Goal: Task Accomplishment & Management: Manage account settings

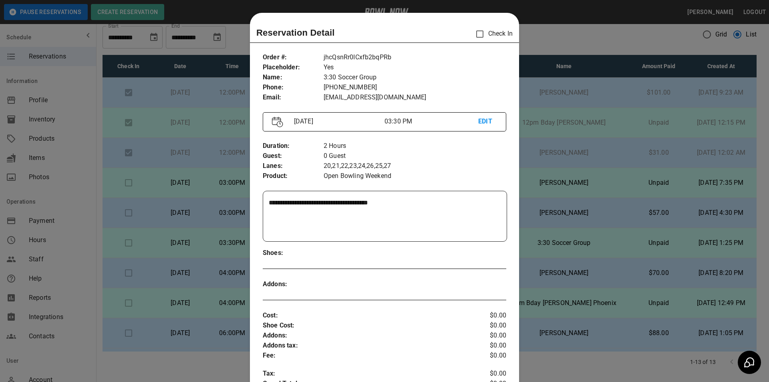
scroll to position [13, 0]
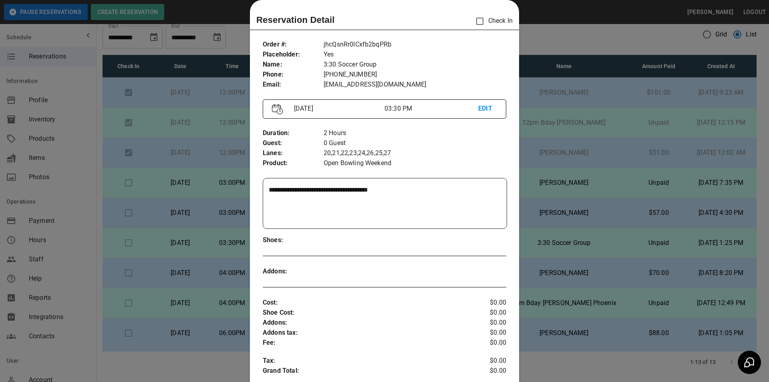
click at [609, 123] on div at bounding box center [384, 191] width 769 height 382
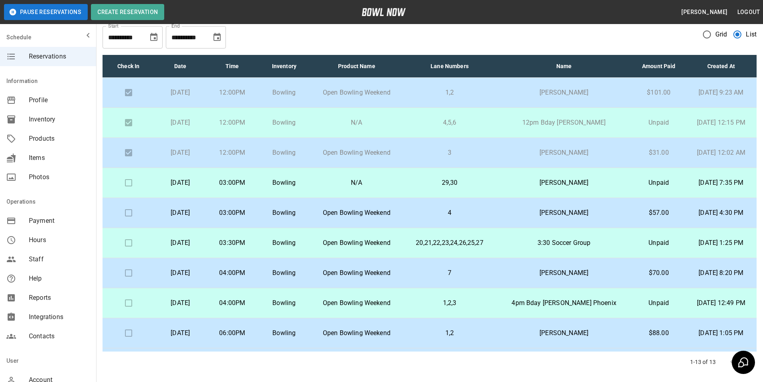
click at [554, 243] on p "3:30 Soccer Group" at bounding box center [563, 243] width 123 height 10
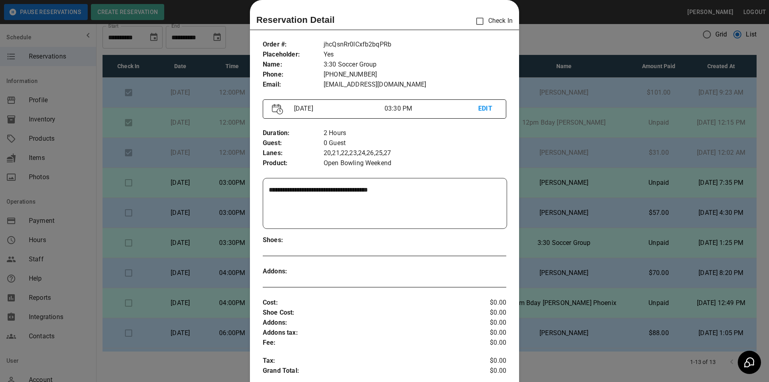
click at [554, 243] on div at bounding box center [384, 191] width 769 height 382
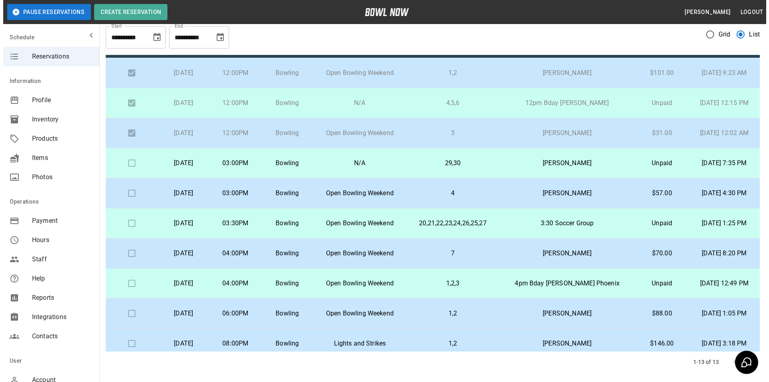
scroll to position [0, 0]
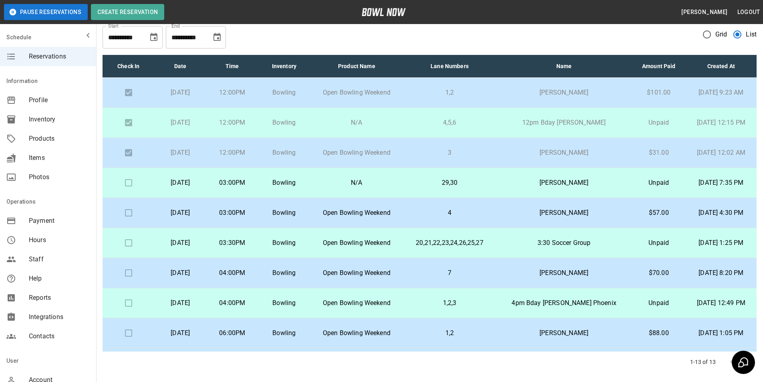
click at [421, 219] on td "4" at bounding box center [450, 213] width 93 height 30
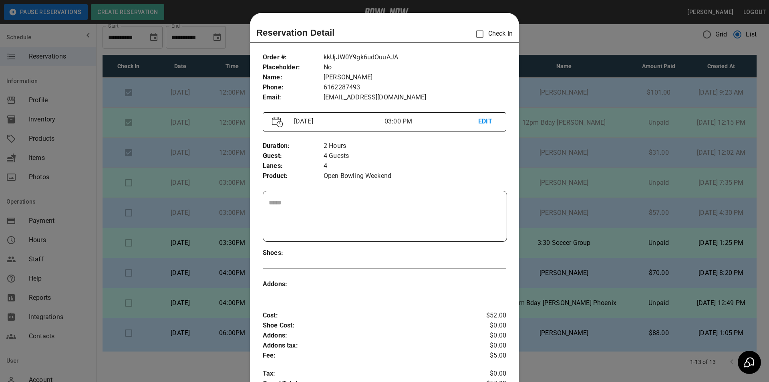
scroll to position [13, 0]
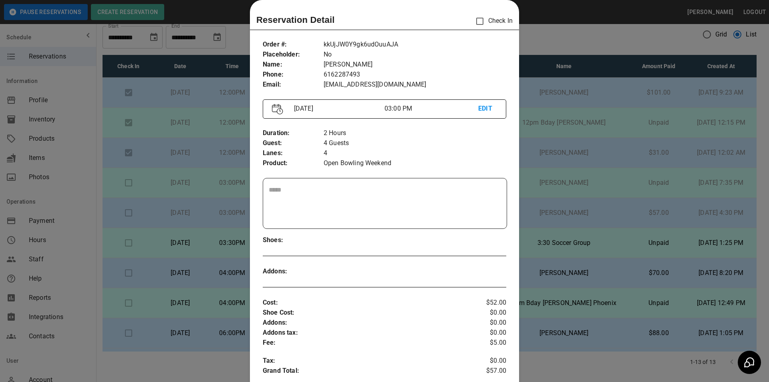
click at [585, 168] on div at bounding box center [384, 191] width 769 height 382
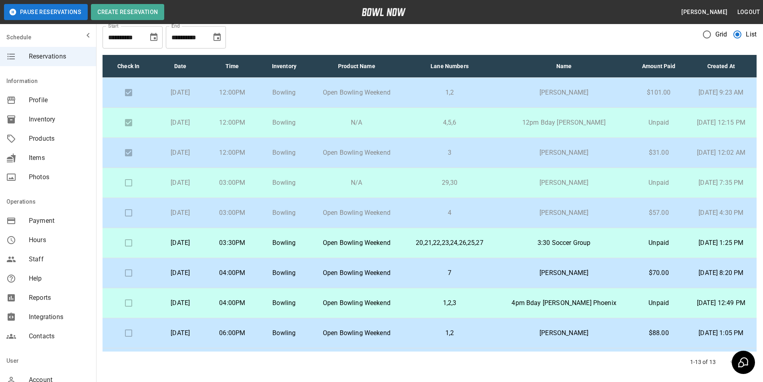
click at [136, 188] on td at bounding box center [129, 183] width 52 height 30
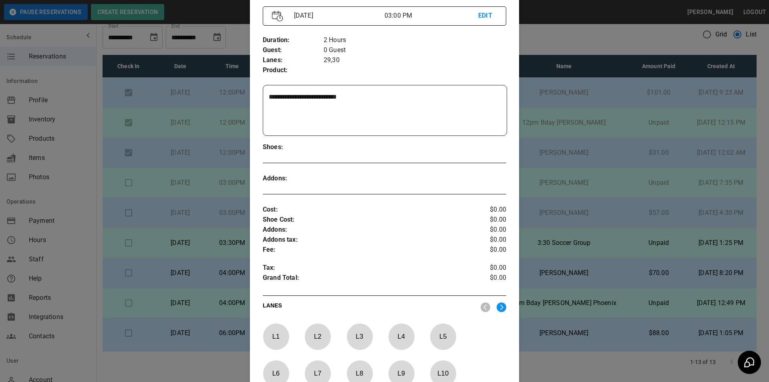
scroll to position [252, 0]
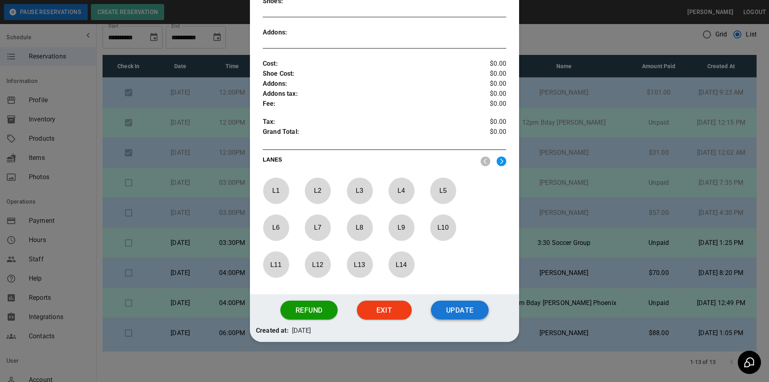
click at [452, 315] on button "Update" at bounding box center [460, 310] width 58 height 19
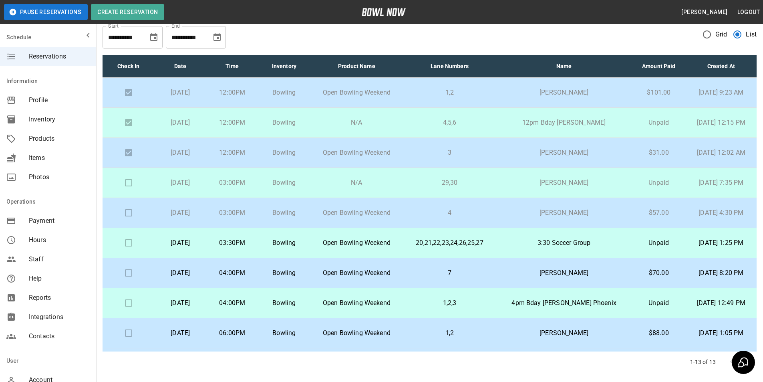
click at [593, 210] on p "[PERSON_NAME]" at bounding box center [563, 213] width 123 height 10
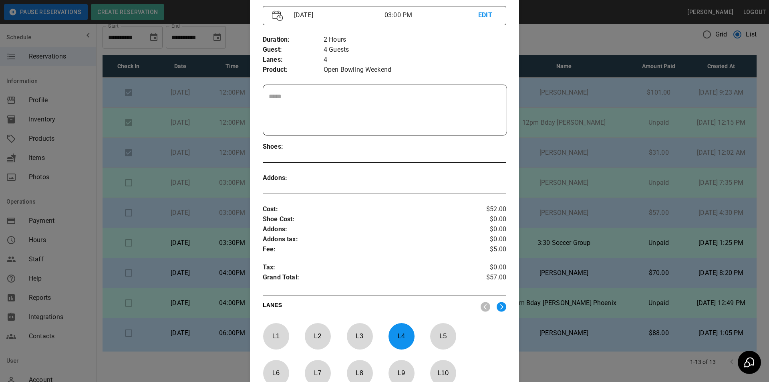
scroll to position [252, 0]
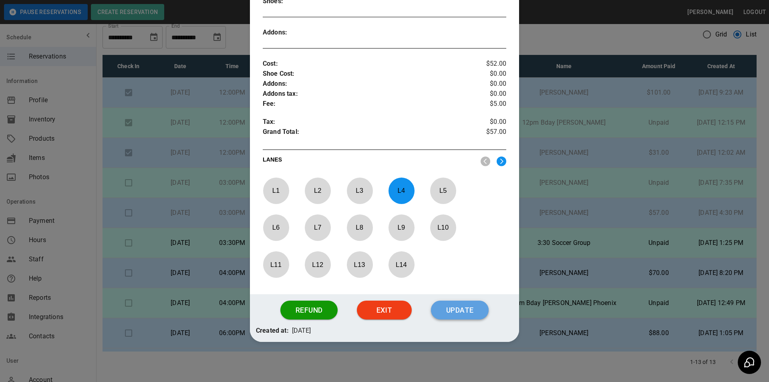
click at [462, 309] on button "Update" at bounding box center [460, 310] width 58 height 19
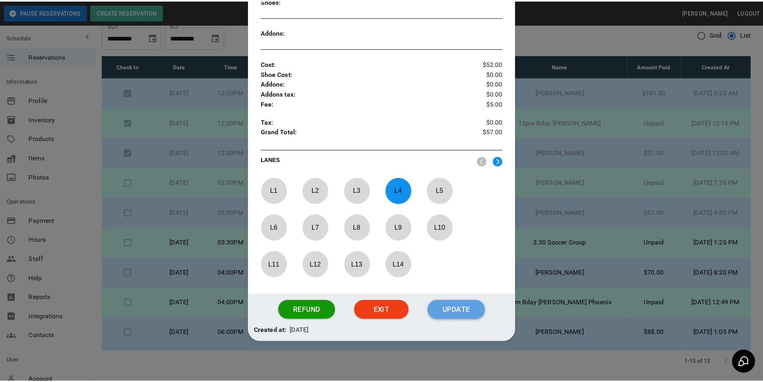
scroll to position [212, 0]
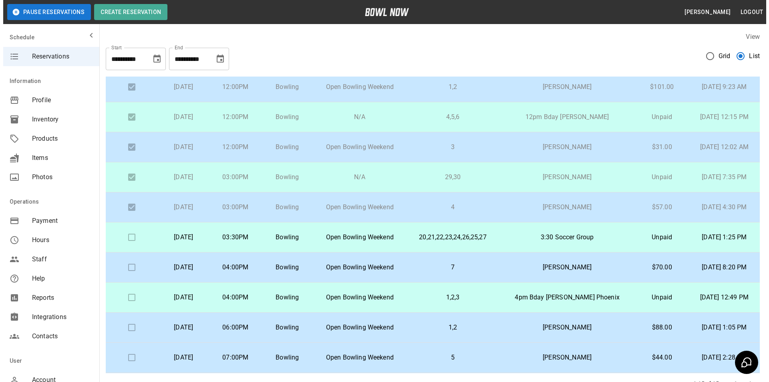
scroll to position [40, 0]
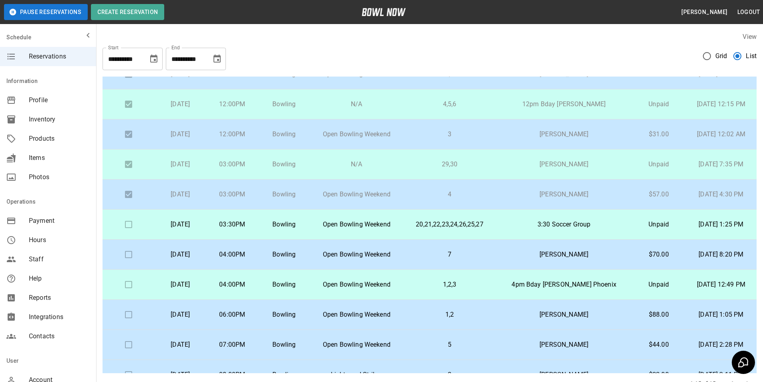
click at [619, 217] on td "3:30 Soccer Group" at bounding box center [564, 225] width 136 height 30
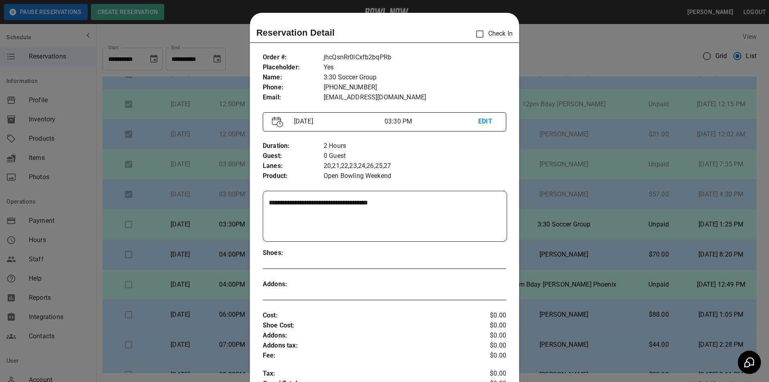
scroll to position [13, 0]
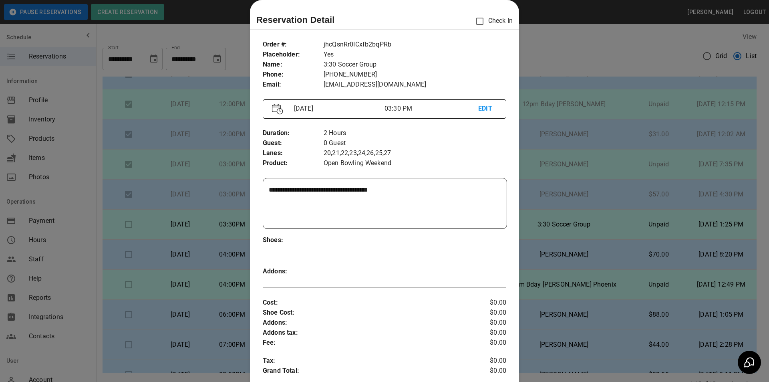
click at [616, 222] on div at bounding box center [384, 191] width 769 height 382
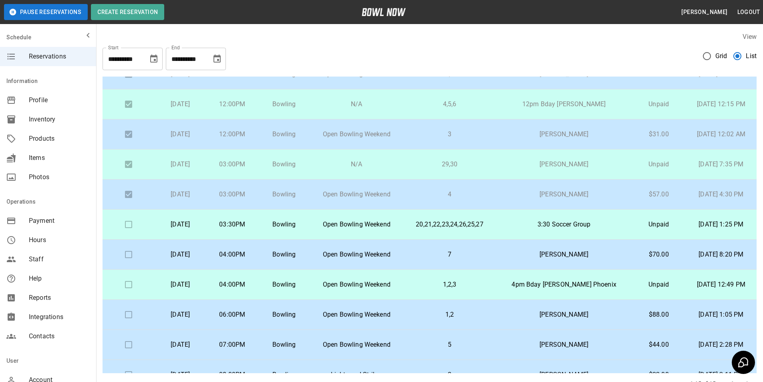
click at [616, 222] on td "3:30 Soccer Group" at bounding box center [564, 225] width 136 height 30
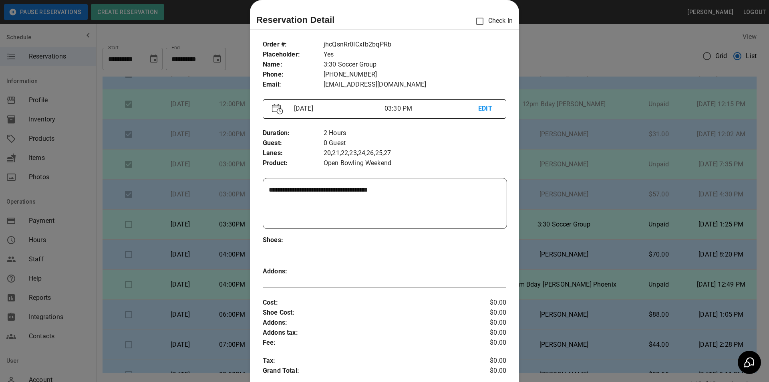
click at [616, 222] on div at bounding box center [384, 191] width 769 height 382
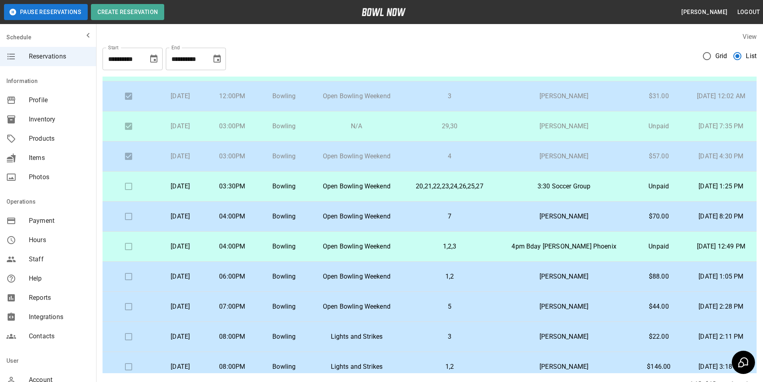
scroll to position [160, 0]
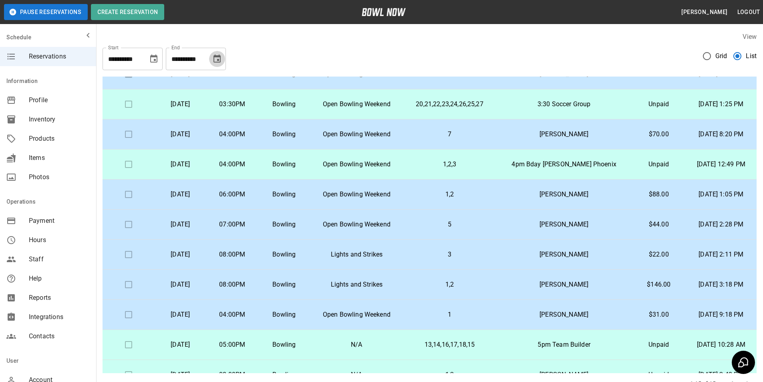
click at [218, 62] on icon "Choose date, selected date is Oct 13, 2025" at bounding box center [217, 58] width 7 height 8
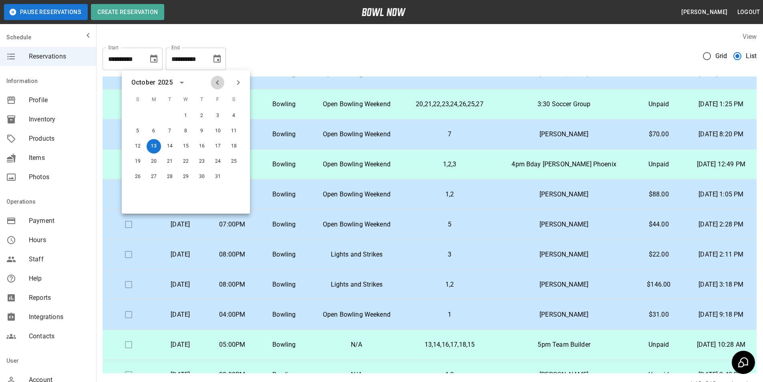
click at [213, 77] on button "Previous month" at bounding box center [218, 83] width 14 height 14
click at [234, 128] on button "13" at bounding box center [234, 131] width 14 height 14
type input "**********"
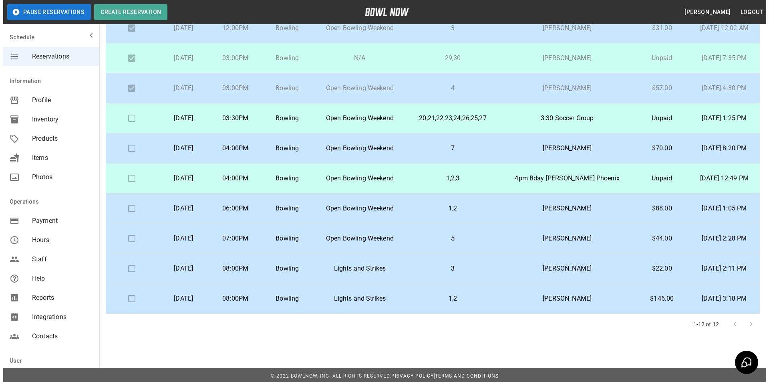
scroll to position [62, 0]
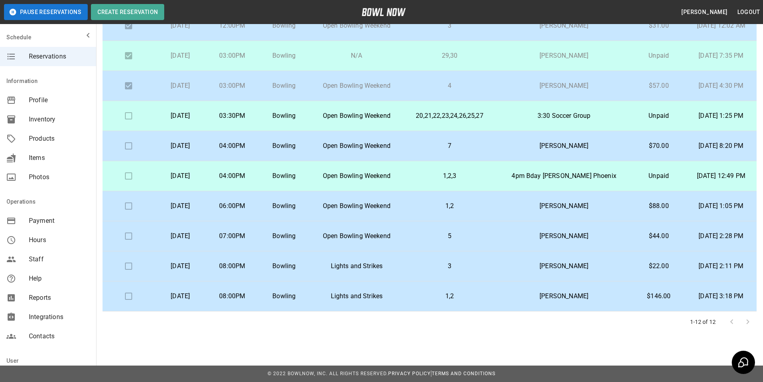
click at [252, 266] on p "08:00PM" at bounding box center [232, 266] width 39 height 10
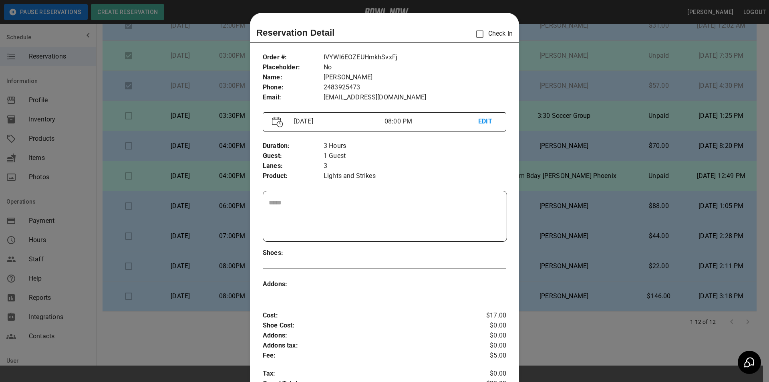
scroll to position [13, 0]
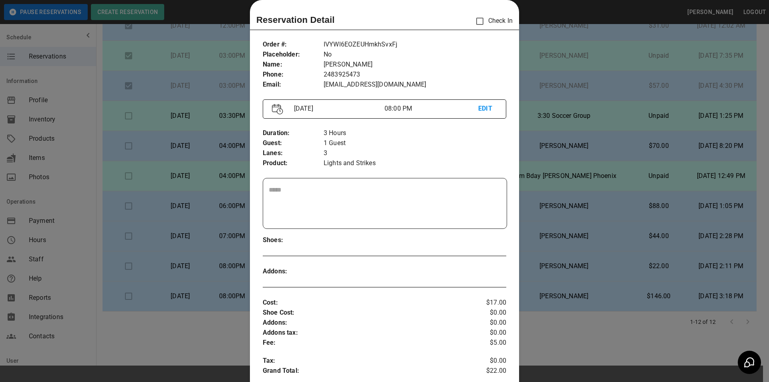
click at [204, 275] on div at bounding box center [384, 191] width 769 height 382
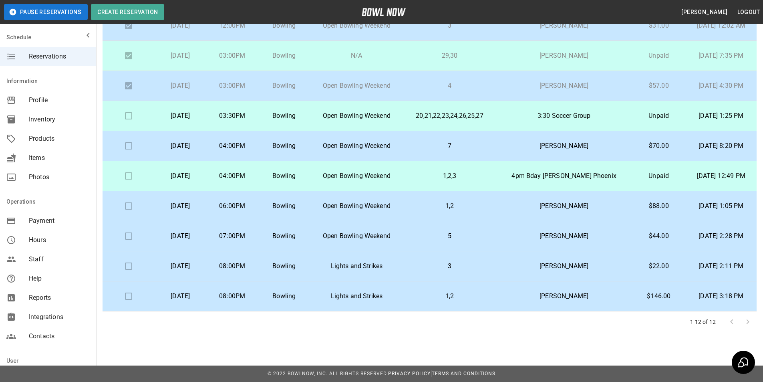
click at [200, 145] on p "[DATE]" at bounding box center [180, 146] width 39 height 10
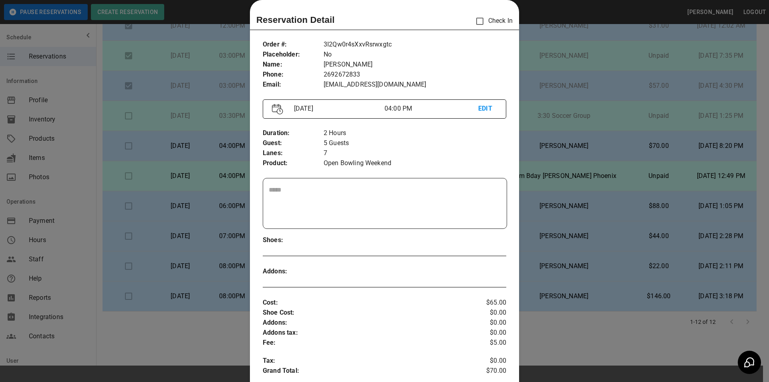
click at [169, 147] on div at bounding box center [384, 191] width 769 height 382
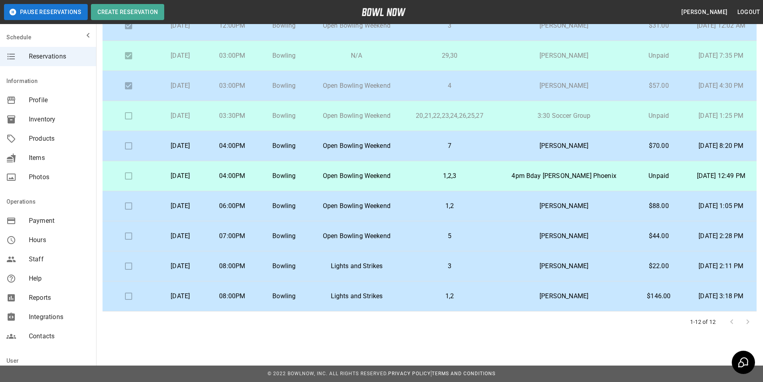
click at [430, 184] on td "1,2,3" at bounding box center [450, 176] width 93 height 30
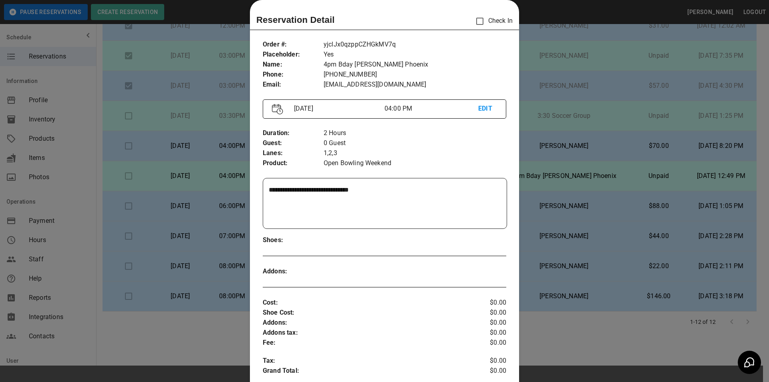
click at [596, 132] on div at bounding box center [384, 191] width 769 height 382
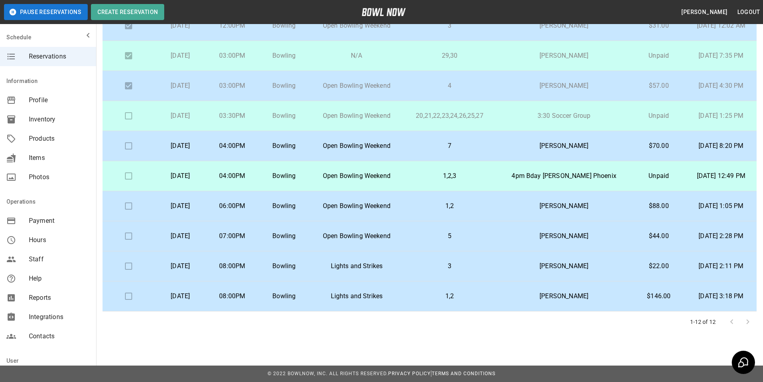
click at [541, 169] on td "4pm Bday [PERSON_NAME] Phoenix" at bounding box center [564, 176] width 136 height 30
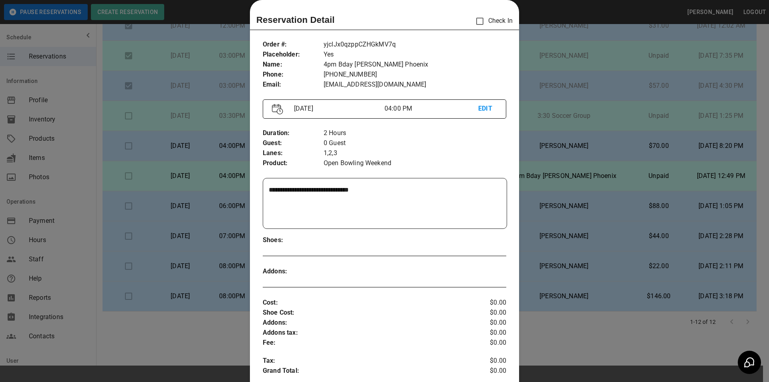
click at [676, 129] on div at bounding box center [384, 191] width 769 height 382
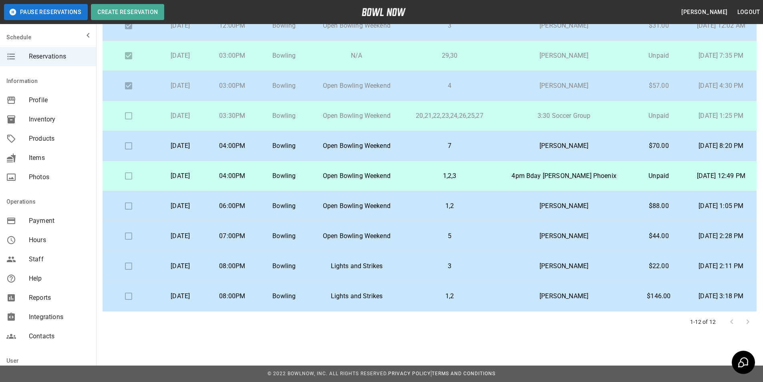
click at [527, 158] on td "[PERSON_NAME]" at bounding box center [564, 146] width 136 height 30
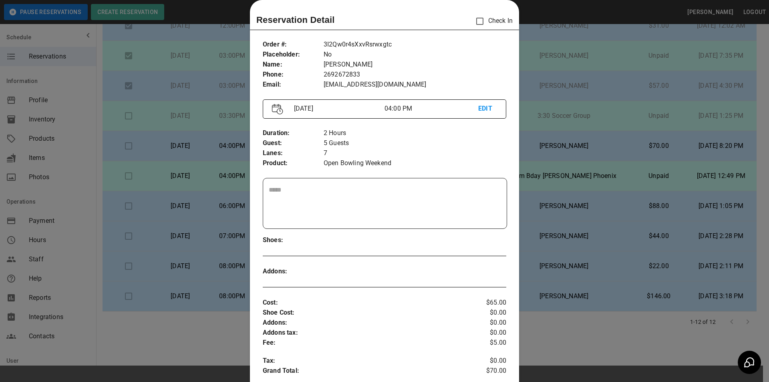
click at [579, 151] on div at bounding box center [384, 191] width 769 height 382
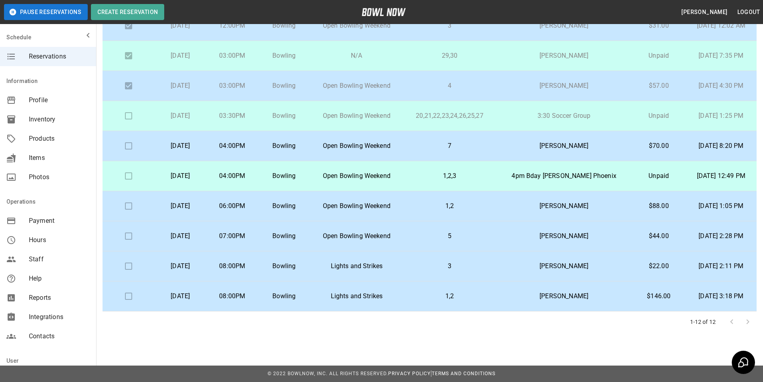
click at [482, 119] on p "20,21,22,23,24,26,25,27" at bounding box center [450, 116] width 80 height 10
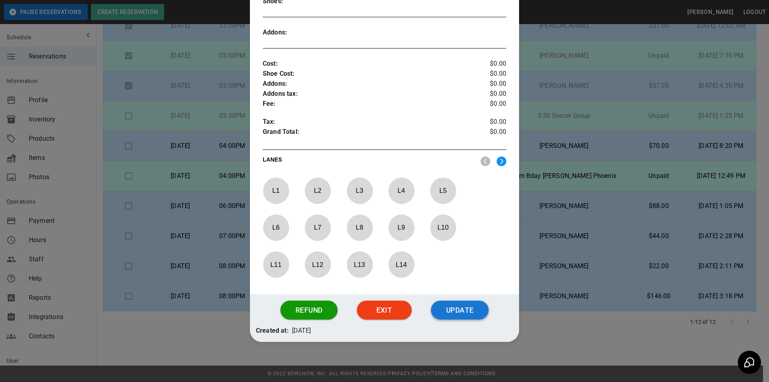
click at [459, 313] on button "Update" at bounding box center [460, 310] width 58 height 19
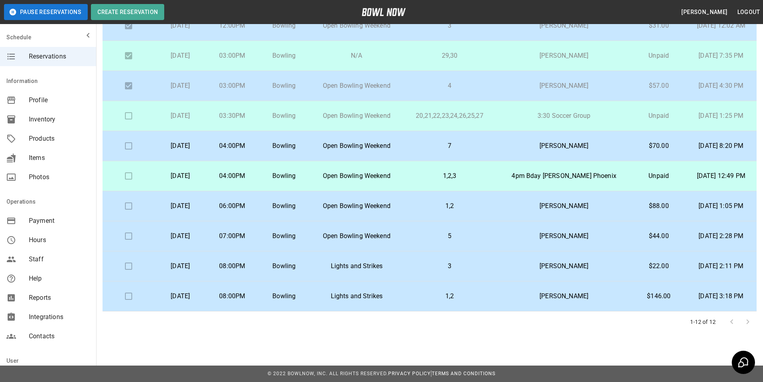
click at [572, 145] on p "[PERSON_NAME]" at bounding box center [563, 146] width 123 height 10
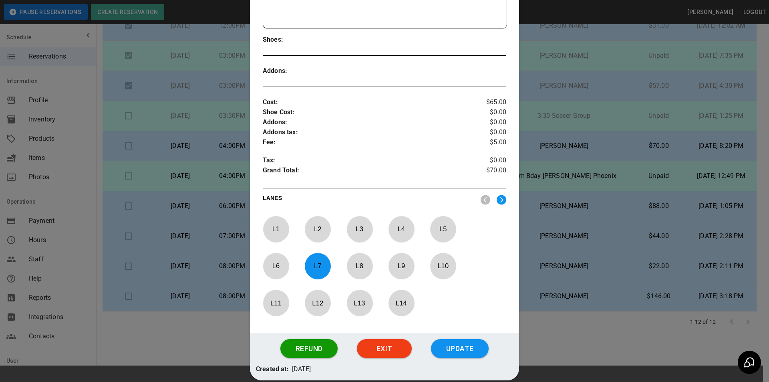
scroll to position [252, 0]
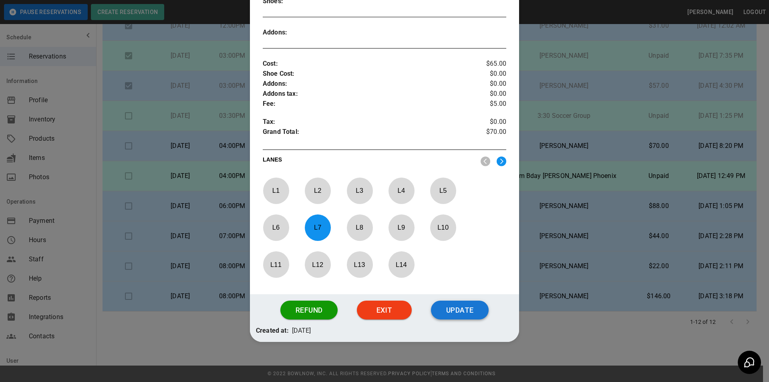
click at [455, 311] on button "Update" at bounding box center [460, 310] width 58 height 19
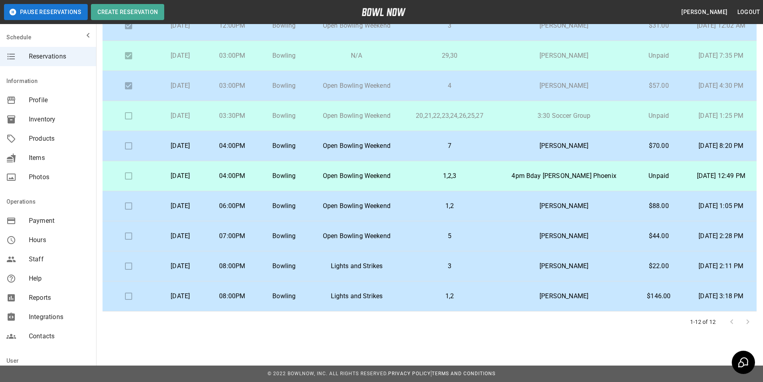
click at [534, 179] on p "4pm Bday [PERSON_NAME] Phoenix" at bounding box center [563, 176] width 123 height 10
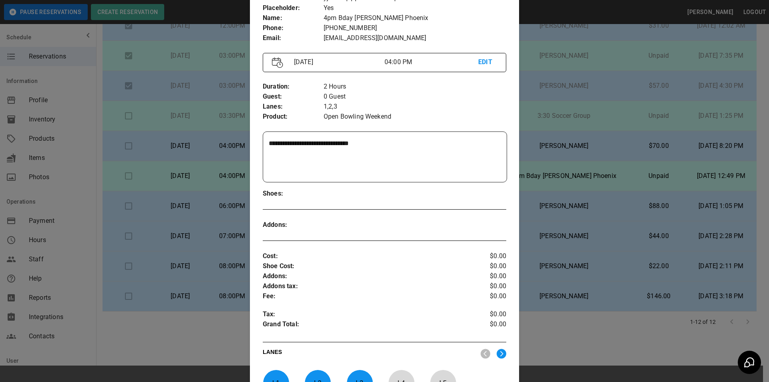
scroll to position [252, 0]
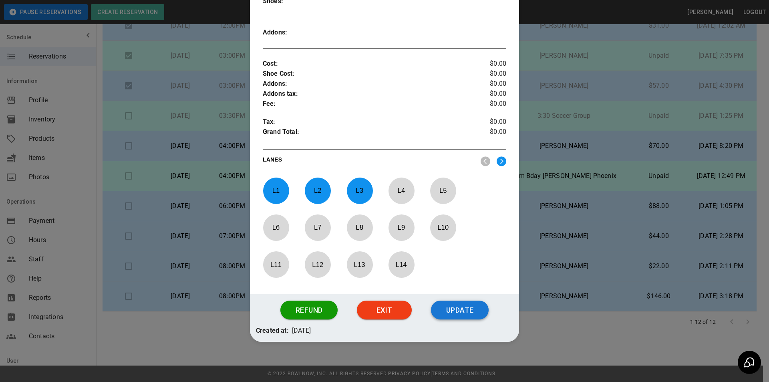
click at [468, 306] on button "Update" at bounding box center [460, 310] width 58 height 19
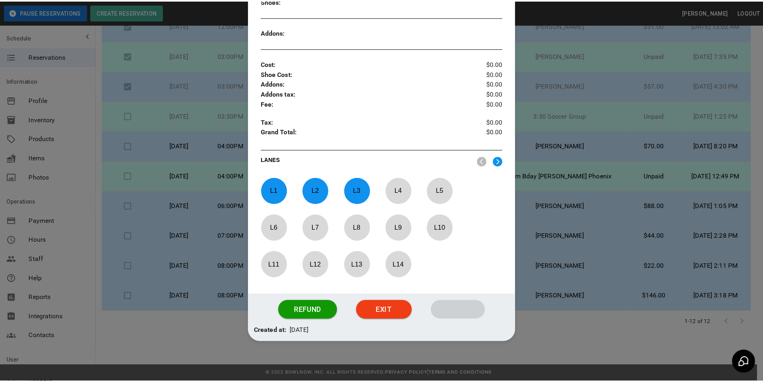
scroll to position [212, 0]
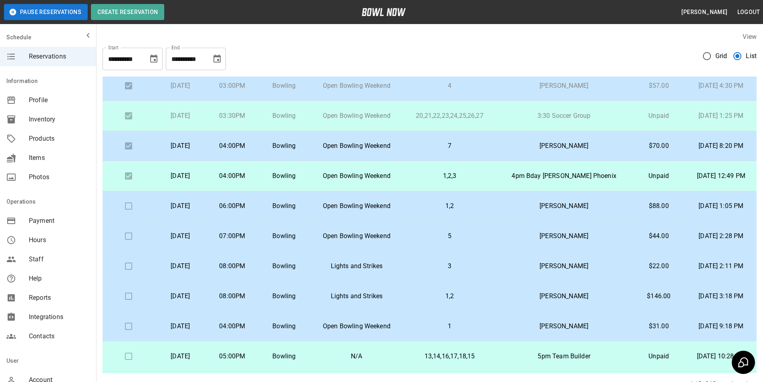
scroll to position [160, 0]
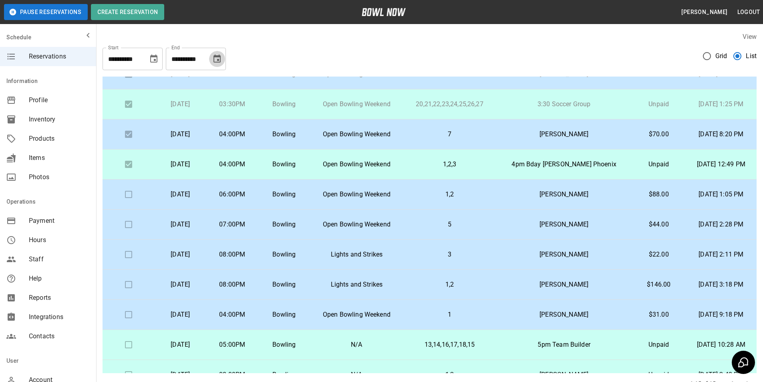
drag, startPoint x: 218, startPoint y: 57, endPoint x: 213, endPoint y: 70, distance: 13.5
click at [218, 59] on icon "Choose date, selected date is Oct 13, 2025" at bounding box center [217, 58] width 7 height 8
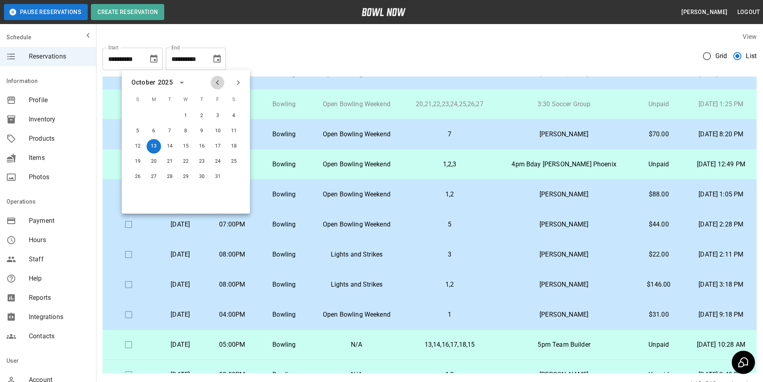
drag, startPoint x: 214, startPoint y: 79, endPoint x: 215, endPoint y: 97, distance: 17.6
click at [214, 82] on icon "Previous month" at bounding box center [218, 83] width 10 height 10
click at [236, 133] on button "13" at bounding box center [234, 131] width 14 height 14
type input "**********"
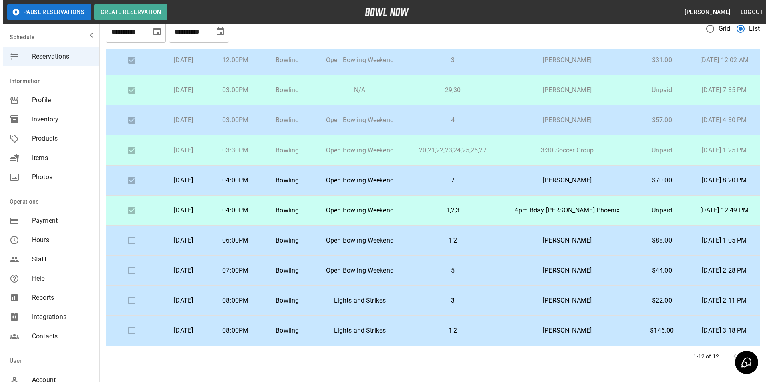
scroll to position [62, 0]
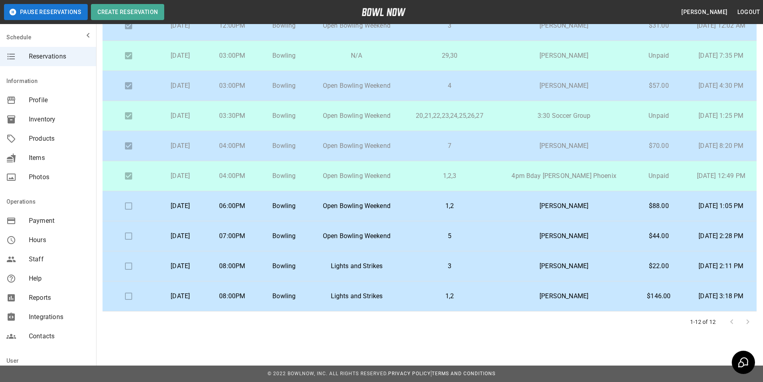
click at [496, 135] on td "7" at bounding box center [450, 146] width 93 height 30
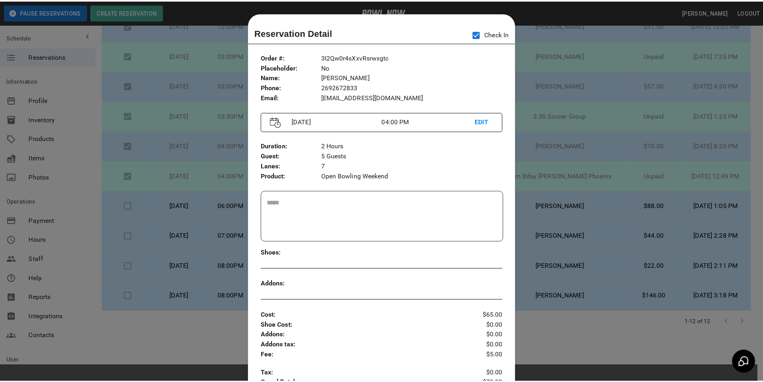
scroll to position [13, 0]
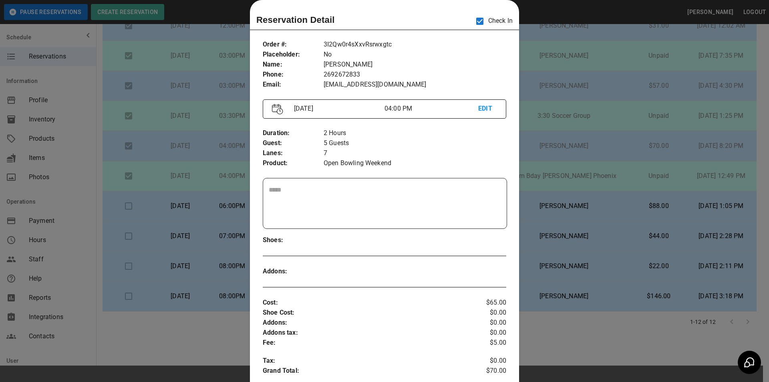
drag, startPoint x: 577, startPoint y: 89, endPoint x: 583, endPoint y: 97, distance: 9.9
click at [575, 89] on div at bounding box center [384, 191] width 769 height 382
